Goal: Task Accomplishment & Management: Use online tool/utility

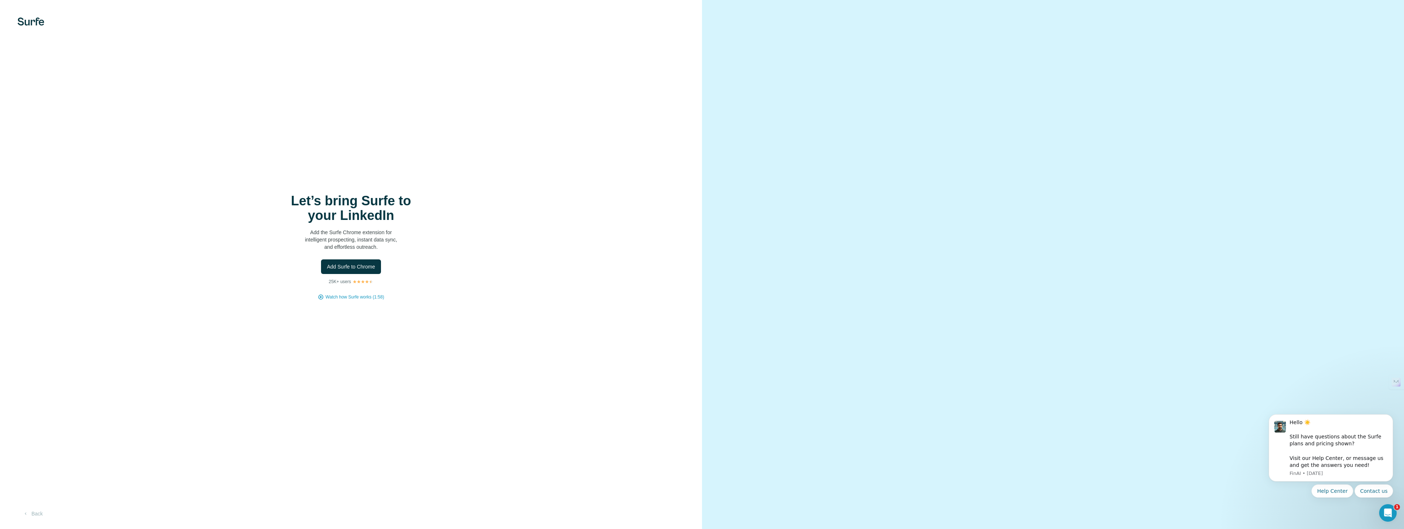
click at [517, 260] on div "Add Surfe to Chrome" at bounding box center [351, 267] width 673 height 15
click at [361, 264] on span "Add Surfe to Chrome" at bounding box center [351, 266] width 48 height 7
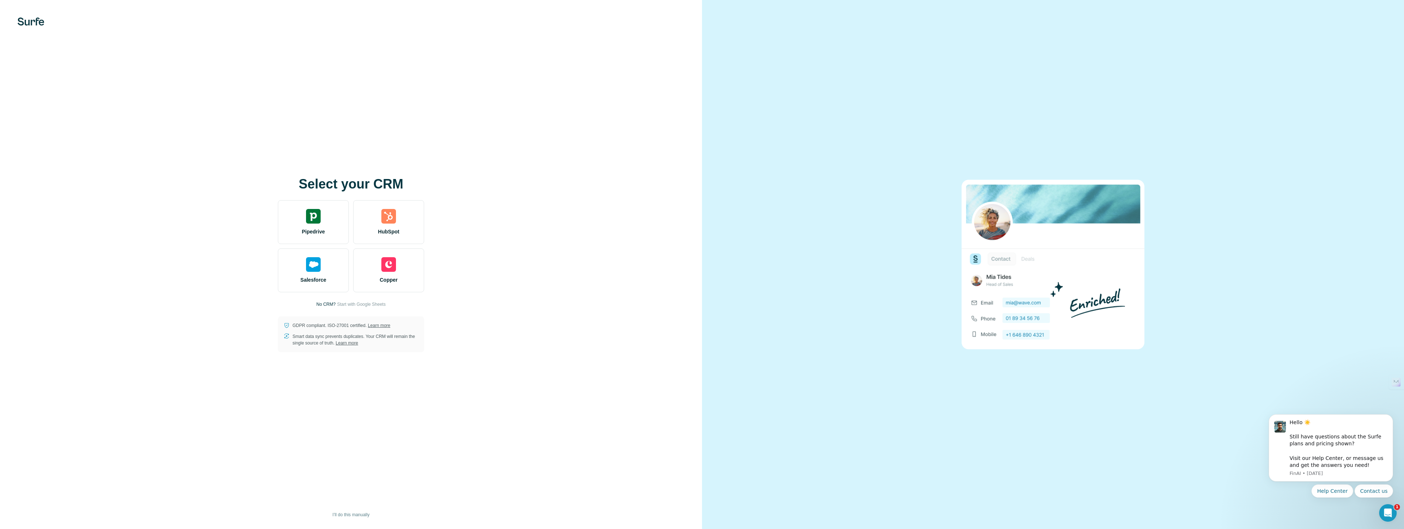
click at [518, 239] on div "Select your CRM Pipedrive HubSpot Salesforce Copper No CRM? Start with Google S…" at bounding box center [351, 265] width 673 height 176
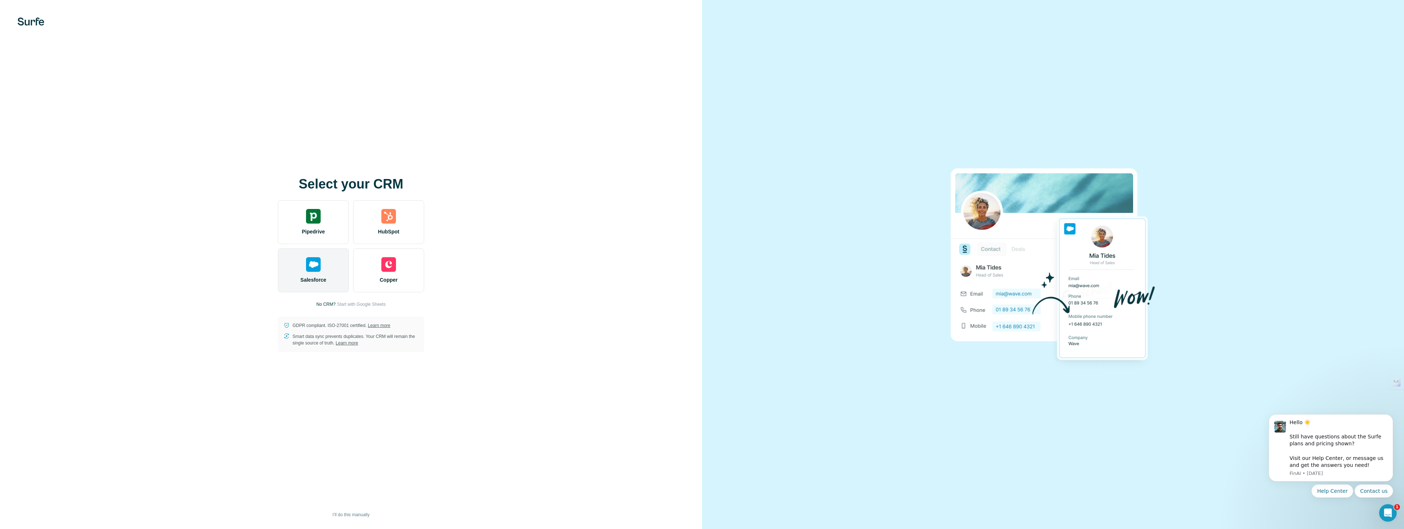
click at [324, 267] on div "Salesforce" at bounding box center [313, 271] width 71 height 44
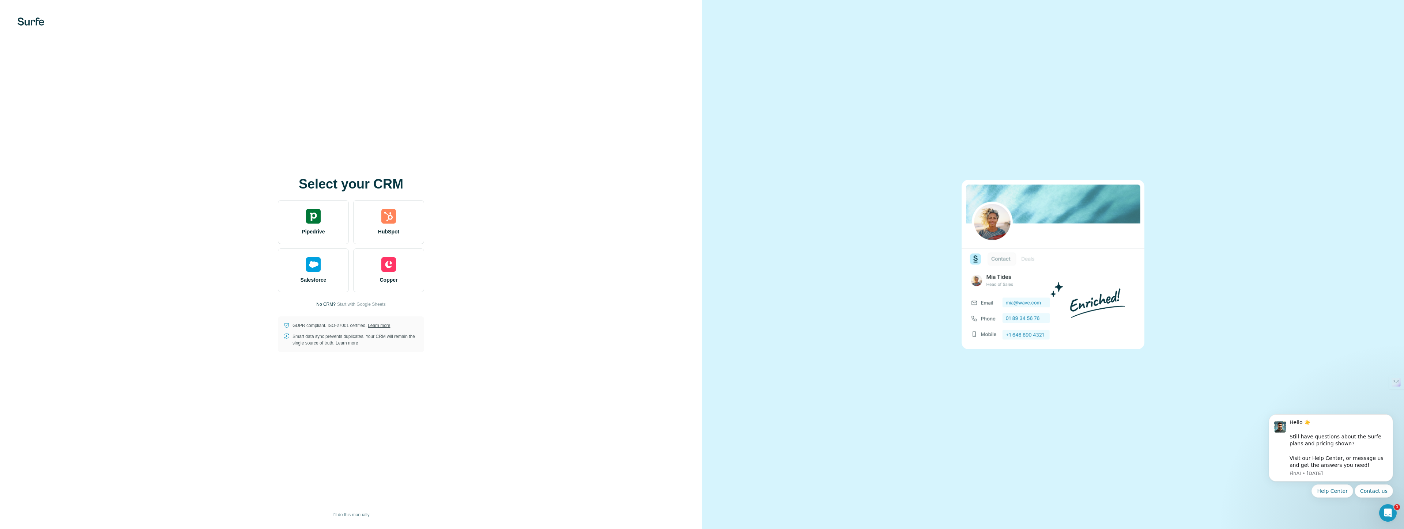
click at [476, 119] on div "Select your CRM Pipedrive HubSpot Salesforce Copper No CRM? Start with Google S…" at bounding box center [351, 264] width 702 height 529
click at [363, 305] on span "Start with Google Sheets" at bounding box center [361, 304] width 49 height 7
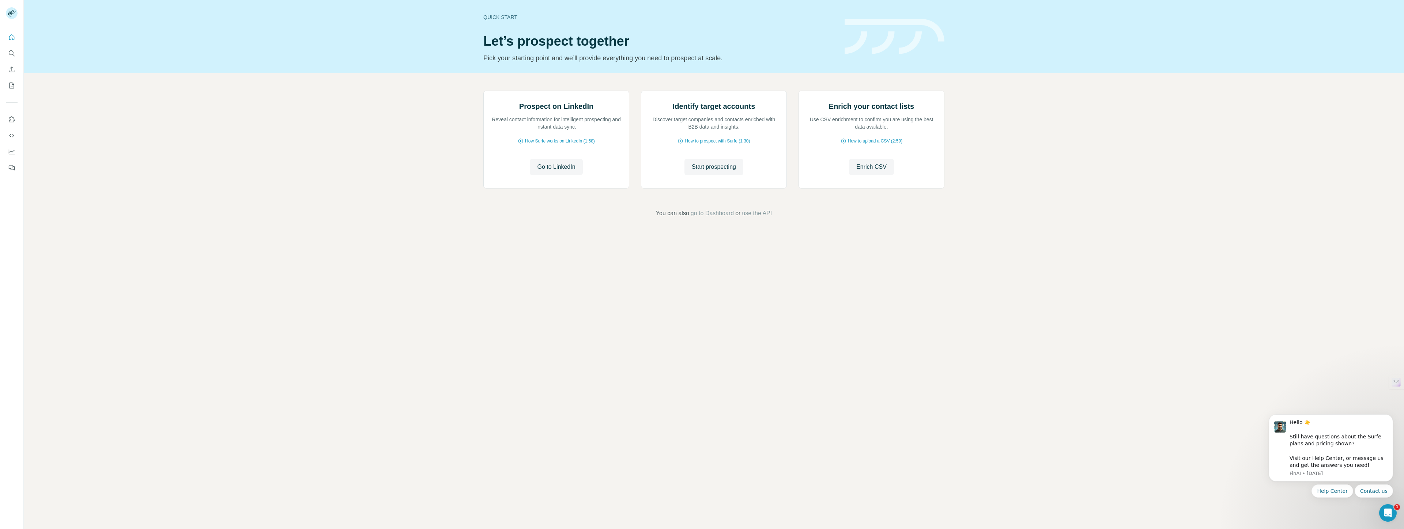
click at [1077, 178] on div "Prospect on LinkedIn Reveal contact information for intelligent prospecting and…" at bounding box center [714, 154] width 1380 height 162
click at [1025, 188] on div "Prospect on LinkedIn Reveal contact information for intelligent prospecting and…" at bounding box center [714, 154] width 1380 height 162
click at [1021, 203] on div "Prospect on LinkedIn Reveal contact information for intelligent prospecting and…" at bounding box center [714, 154] width 1380 height 162
click at [1007, 185] on div "Prospect on LinkedIn Reveal contact information for intelligent prospecting and…" at bounding box center [714, 154] width 1380 height 162
click at [1067, 174] on div "Prospect on LinkedIn Reveal contact information for intelligent prospecting and…" at bounding box center [714, 154] width 1380 height 162
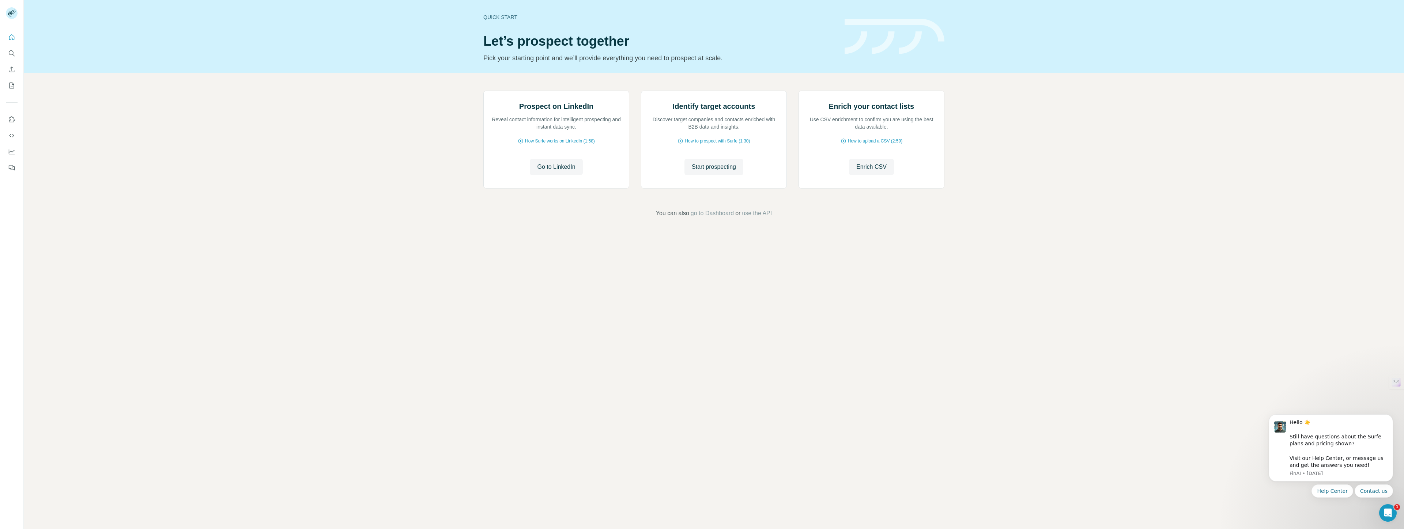
click at [769, 320] on div "Quick start Let’s prospect together Pick your starting point and we’ll provide …" at bounding box center [714, 264] width 1380 height 529
click at [710, 235] on div "Prospect on LinkedIn Reveal contact information for intelligent prospecting and…" at bounding box center [714, 154] width 1380 height 162
click at [711, 218] on span "go to Dashboard" at bounding box center [712, 213] width 43 height 9
